Goal: Use online tool/utility: Utilize a website feature to perform a specific function

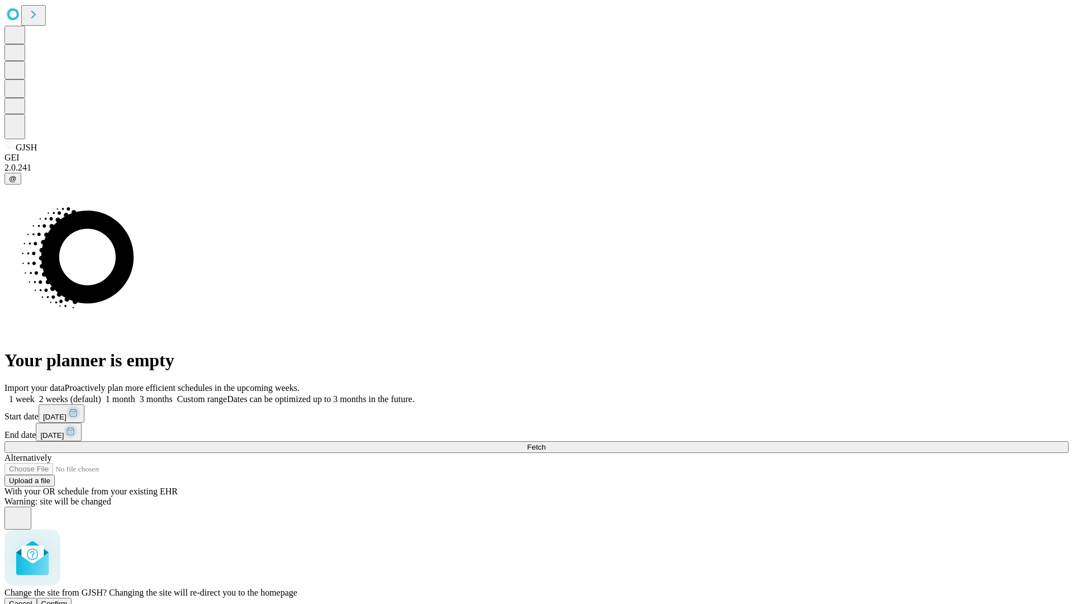
click at [68, 599] on span "Confirm" at bounding box center [54, 603] width 26 height 8
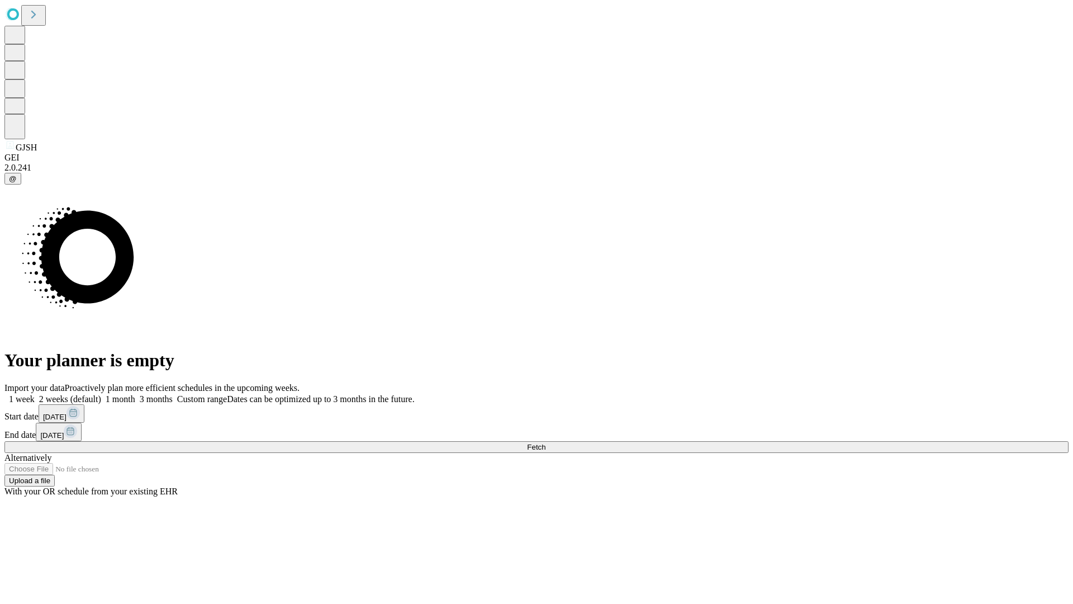
click at [35, 394] on label "1 week" at bounding box center [19, 398] width 30 height 9
click at [545, 443] on span "Fetch" at bounding box center [536, 447] width 18 height 8
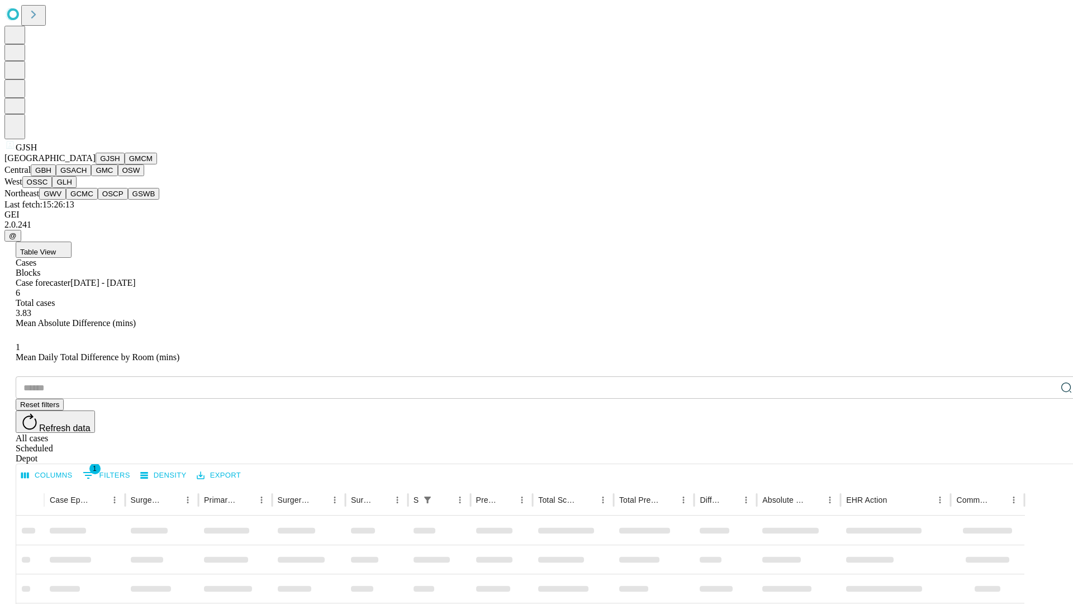
click at [125, 164] on button "GMCM" at bounding box center [141, 159] width 32 height 12
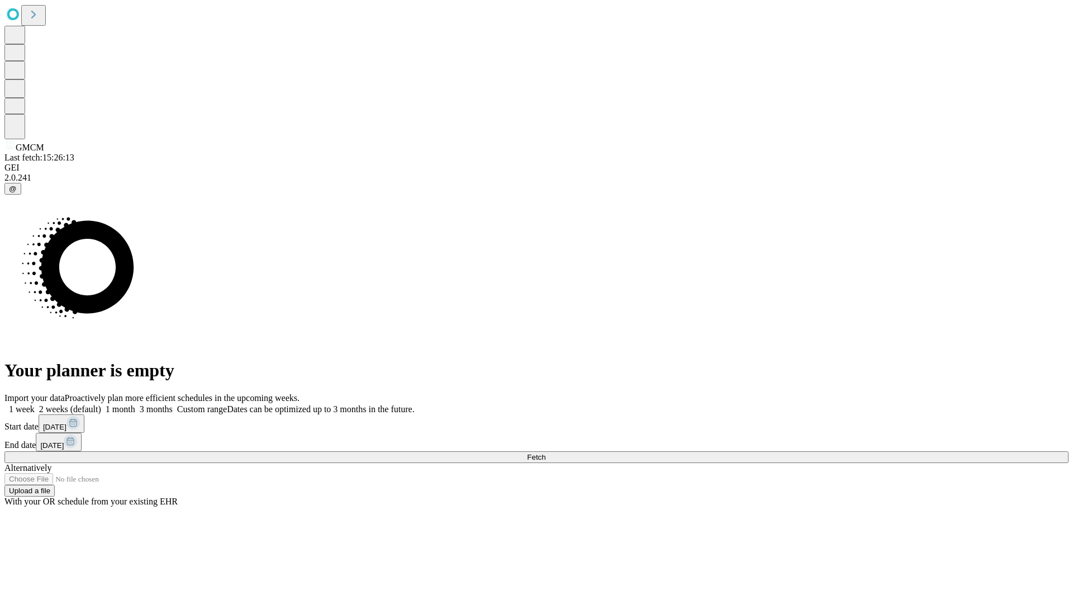
click at [35, 404] on label "1 week" at bounding box center [19, 408] width 30 height 9
click at [545, 453] on span "Fetch" at bounding box center [536, 457] width 18 height 8
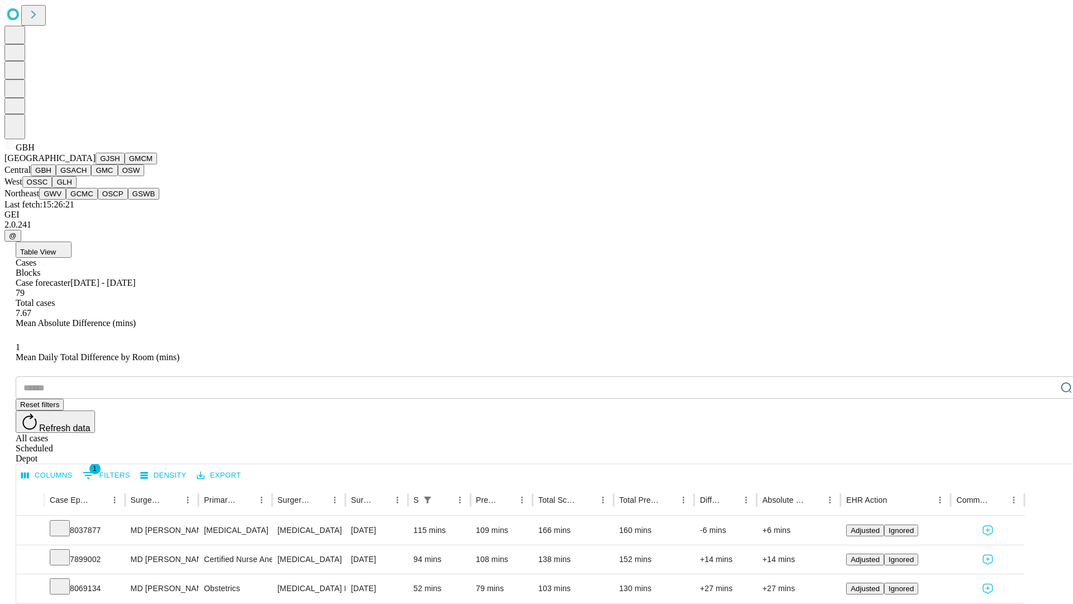
click at [87, 176] on button "GSACH" at bounding box center [73, 170] width 35 height 12
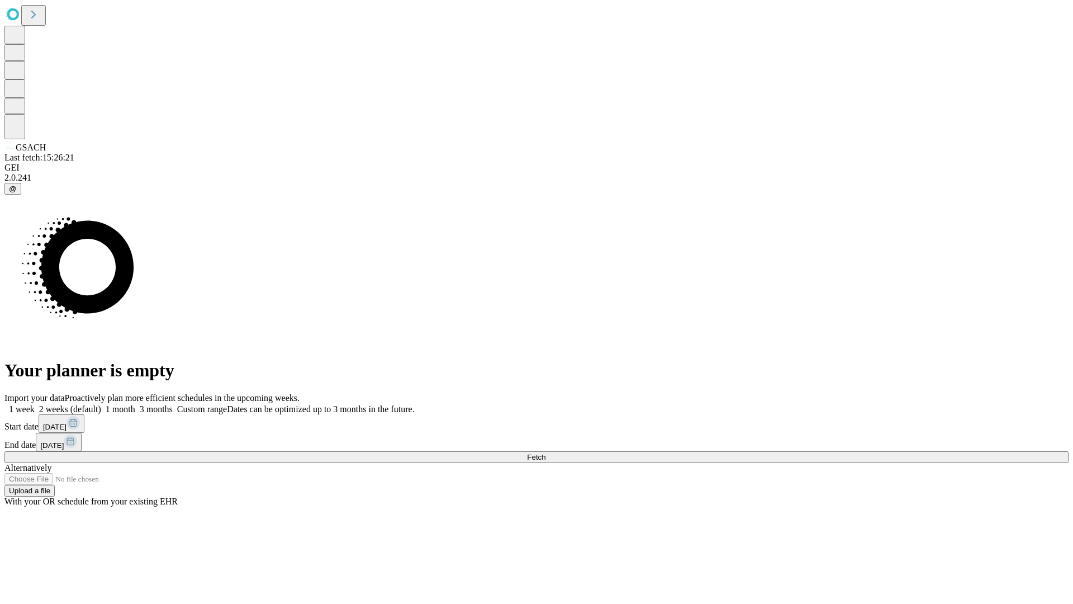
click at [35, 404] on label "1 week" at bounding box center [19, 408] width 30 height 9
click at [545, 453] on span "Fetch" at bounding box center [536, 457] width 18 height 8
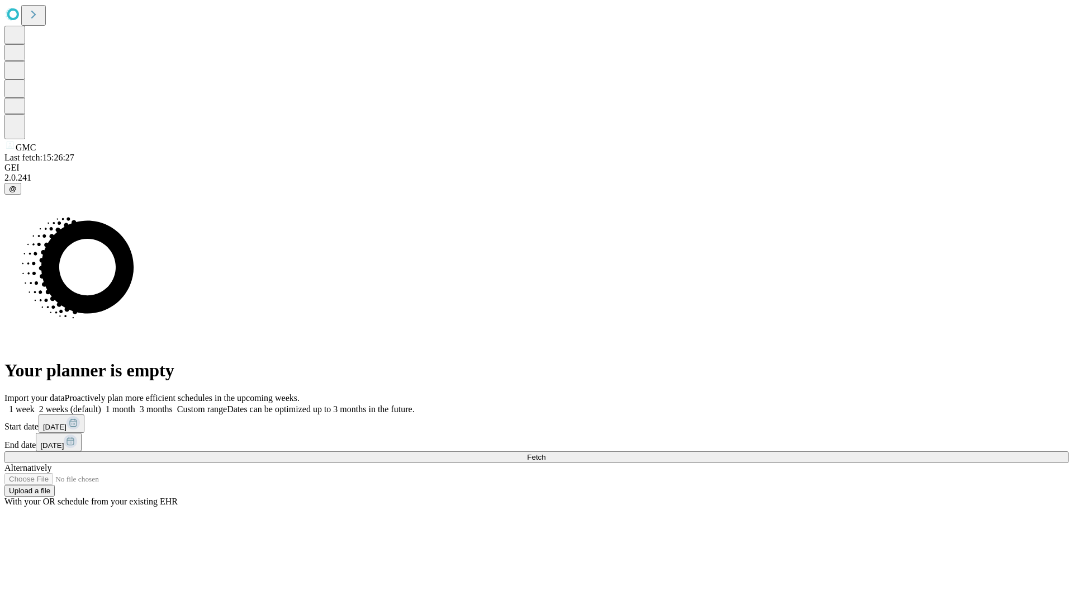
click at [35, 404] on label "1 week" at bounding box center [19, 408] width 30 height 9
click at [545, 453] on span "Fetch" at bounding box center [536, 457] width 18 height 8
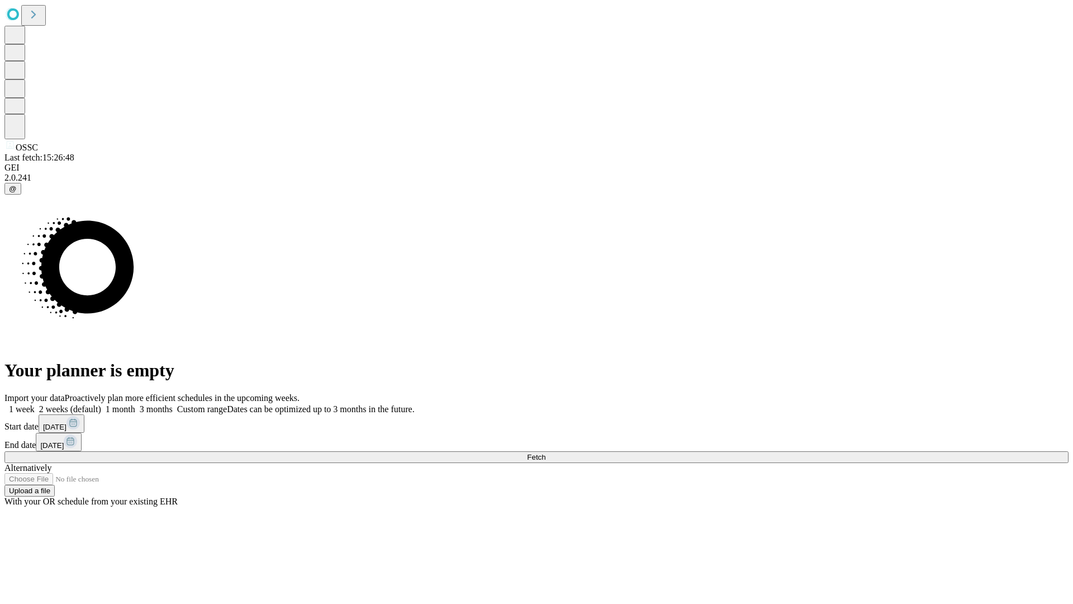
click at [35, 404] on label "1 week" at bounding box center [19, 408] width 30 height 9
click at [545, 453] on span "Fetch" at bounding box center [536, 457] width 18 height 8
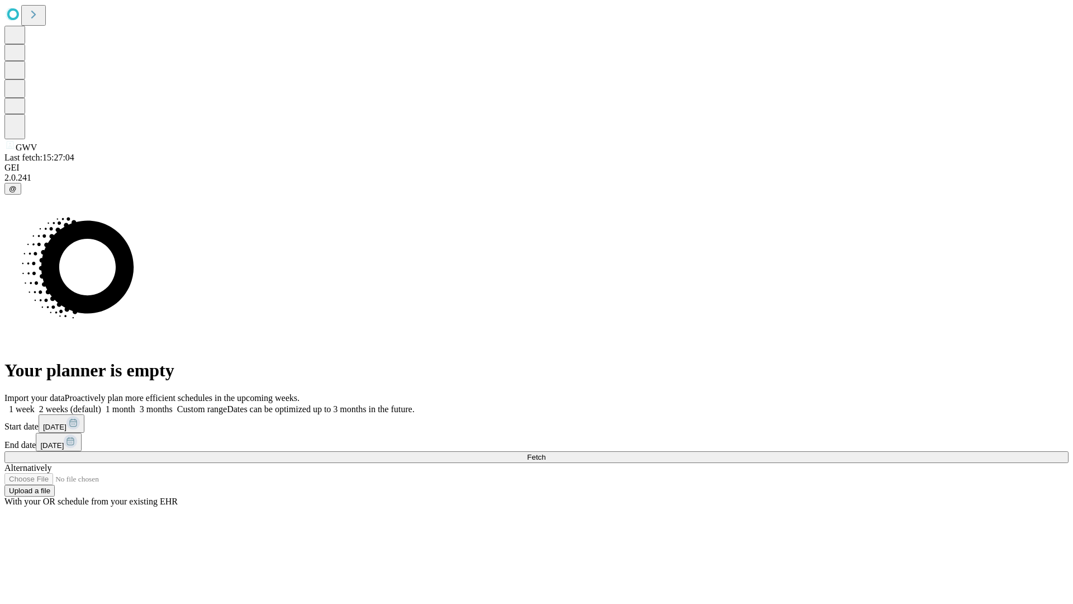
click at [35, 404] on label "1 week" at bounding box center [19, 408] width 30 height 9
click at [545, 453] on span "Fetch" at bounding box center [536, 457] width 18 height 8
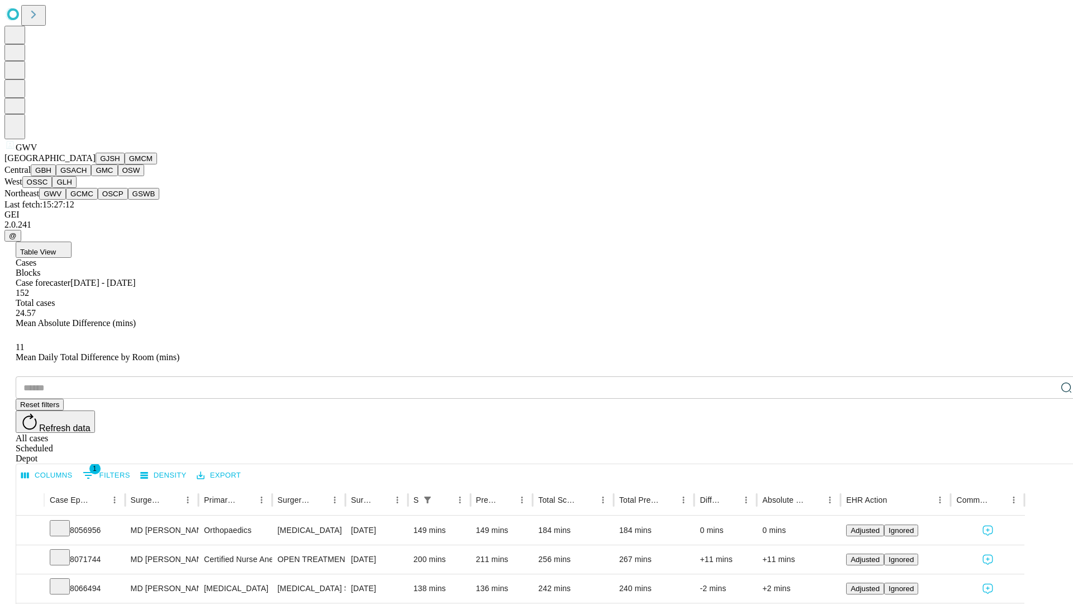
click at [87, 199] on button "GCMC" at bounding box center [82, 194] width 32 height 12
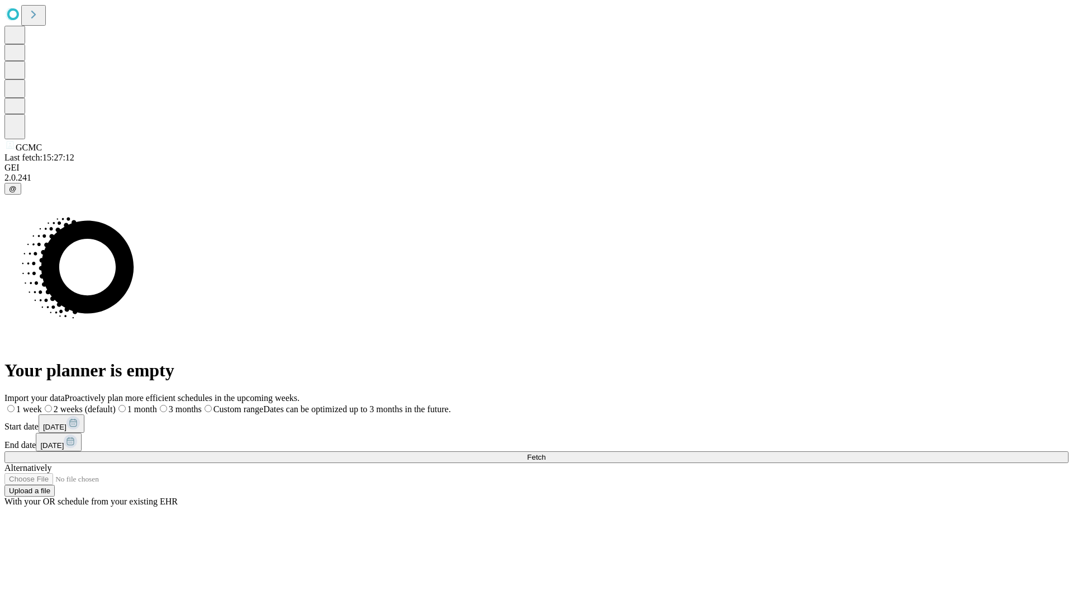
click at [42, 404] on label "1 week" at bounding box center [22, 408] width 37 height 9
click at [545, 453] on span "Fetch" at bounding box center [536, 457] width 18 height 8
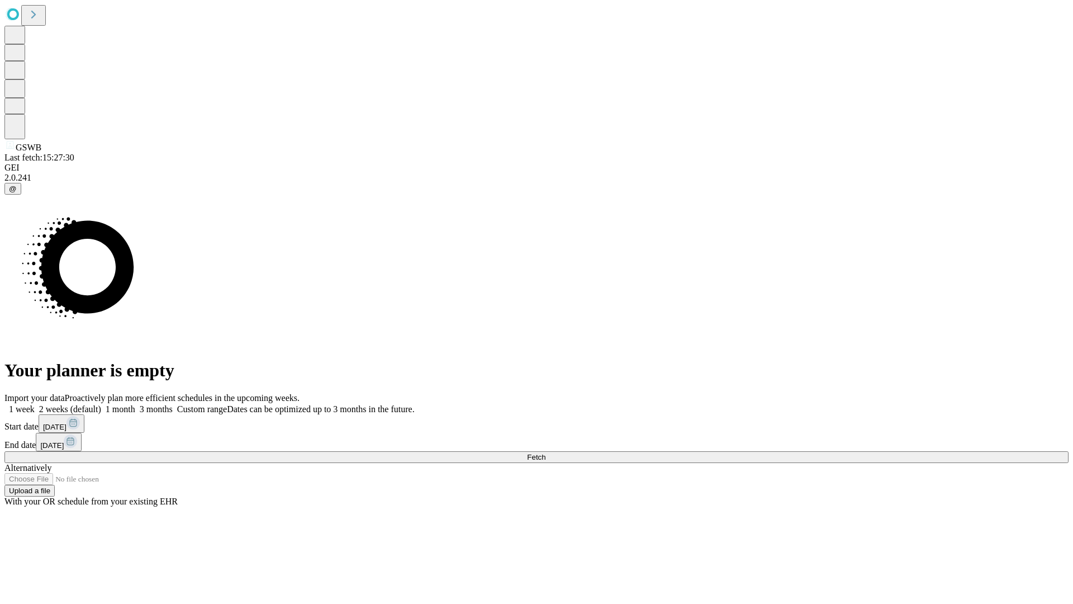
click at [35, 404] on label "1 week" at bounding box center [19, 408] width 30 height 9
click at [545, 453] on span "Fetch" at bounding box center [536, 457] width 18 height 8
